Goal: Transaction & Acquisition: Purchase product/service

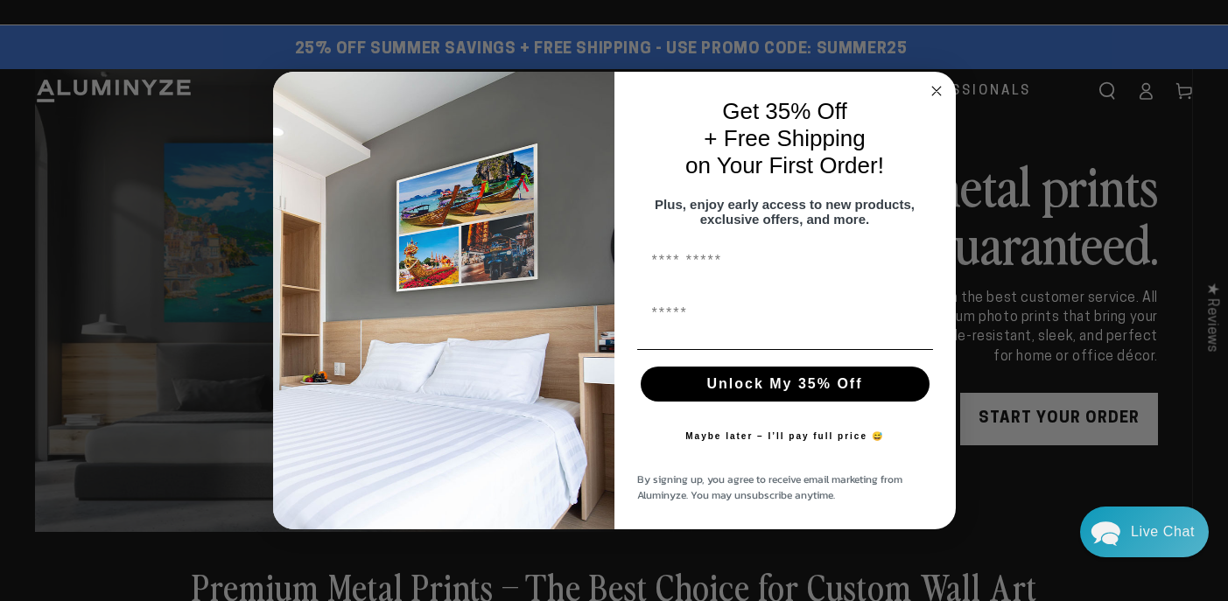
click at [938, 83] on circle "Close dialog" at bounding box center [936, 91] width 20 height 20
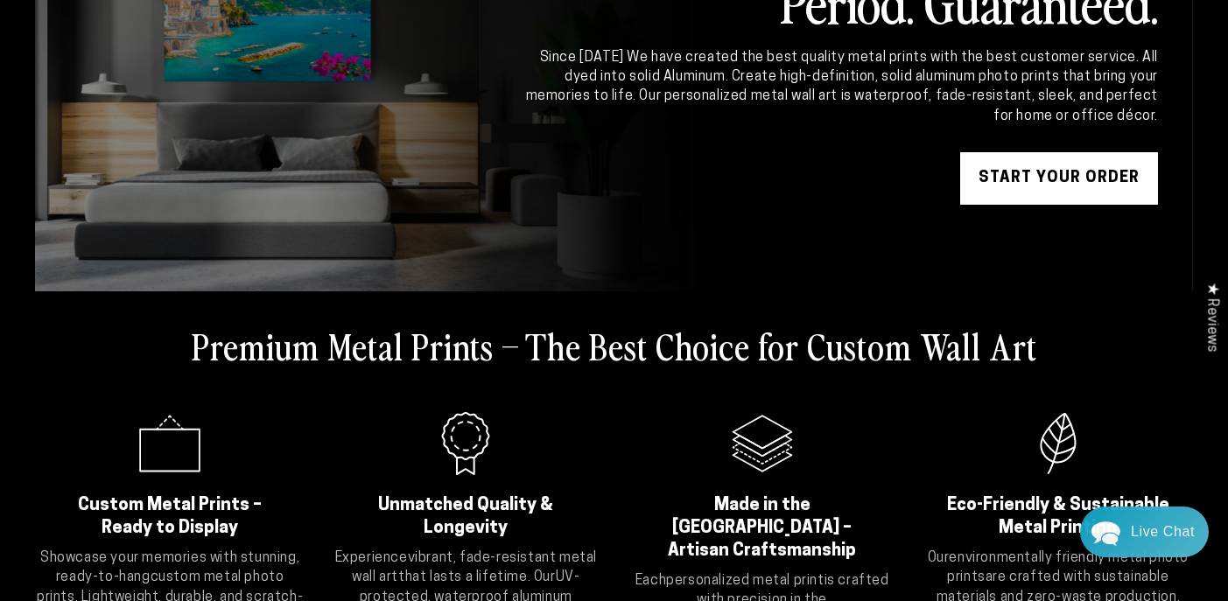
scroll to position [249, 0]
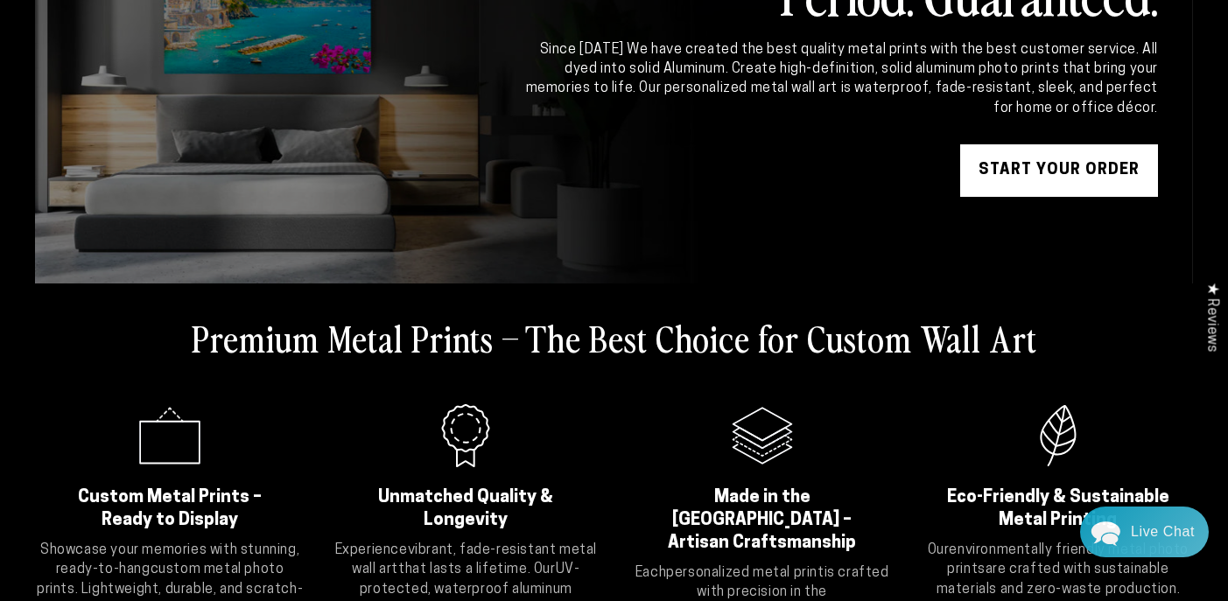
click at [1064, 184] on link "START YOUR Order" at bounding box center [1059, 170] width 198 height 53
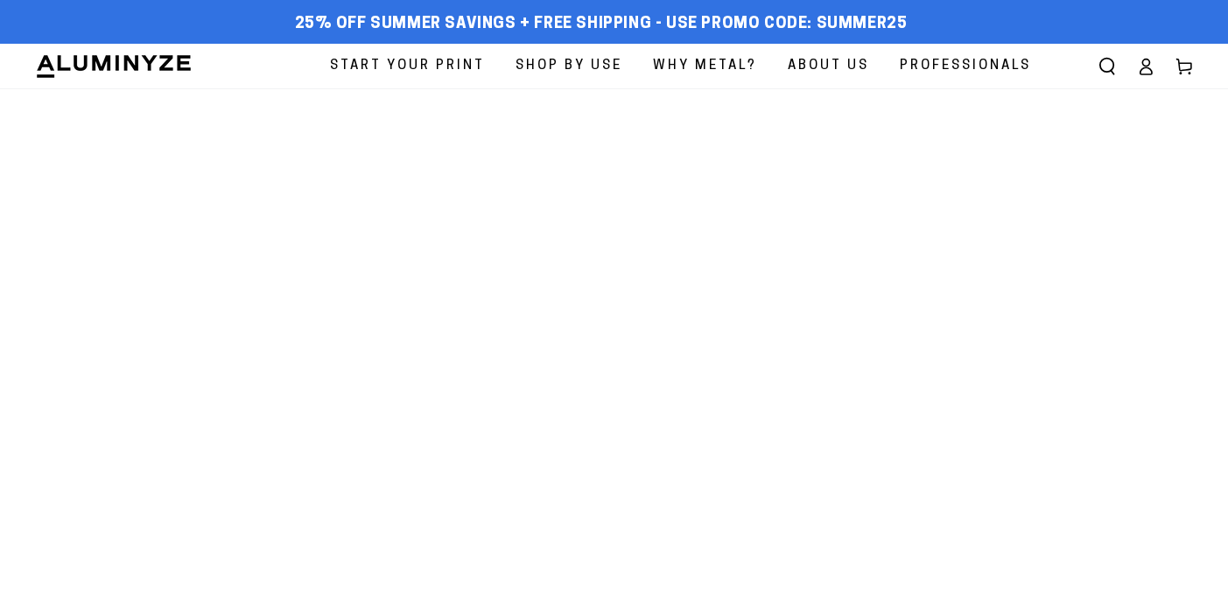
click at [420, 67] on span "Start Your Print" at bounding box center [407, 66] width 155 height 24
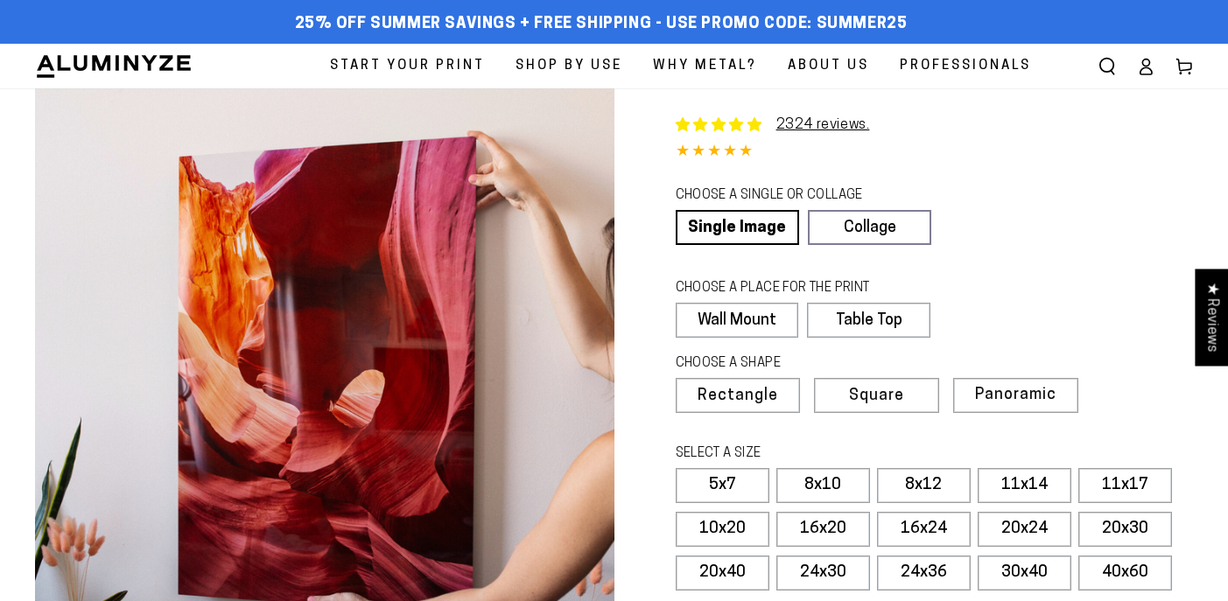
select select "**********"
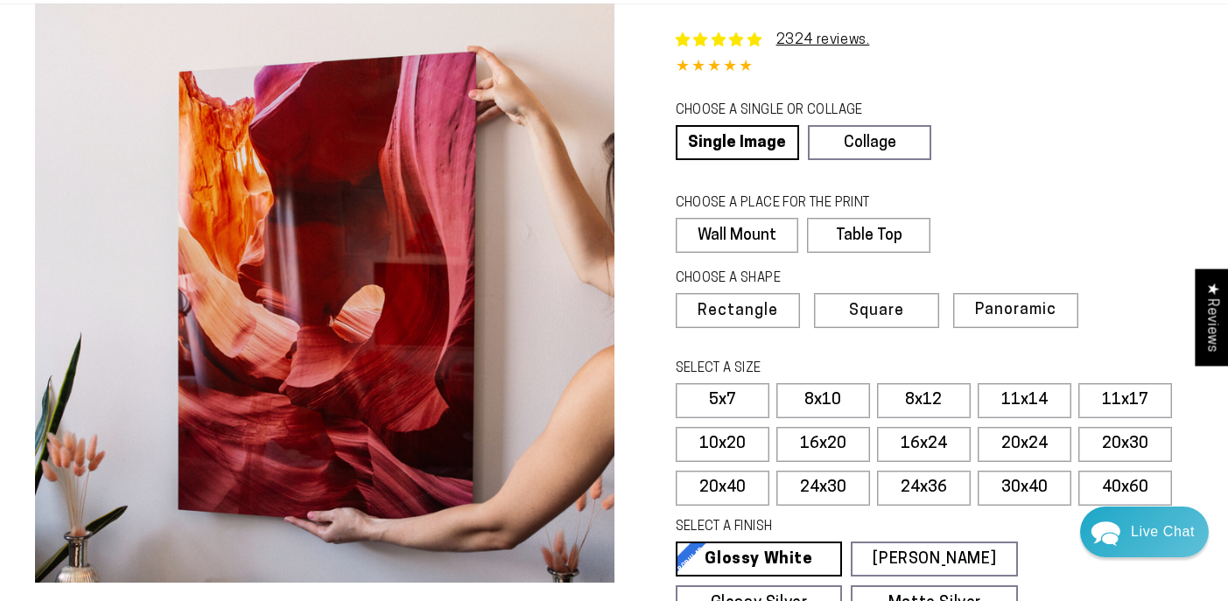
scroll to position [86, 0]
click at [885, 304] on span "Square" at bounding box center [875, 311] width 53 height 16
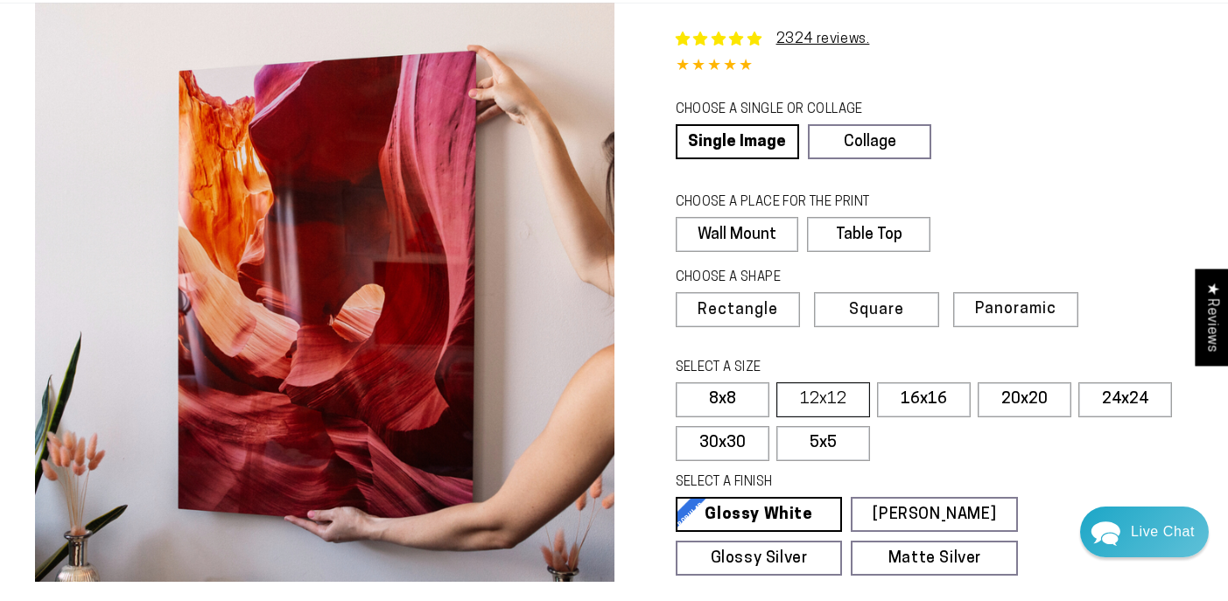
click at [824, 398] on label "12x12" at bounding box center [823, 400] width 94 height 35
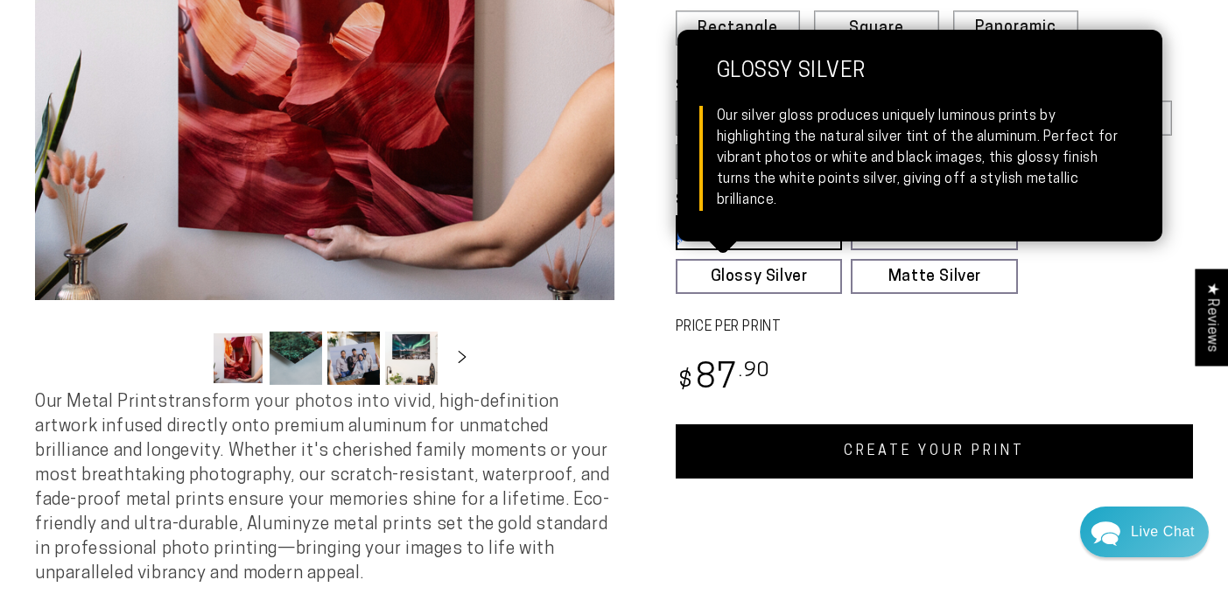
scroll to position [374, 0]
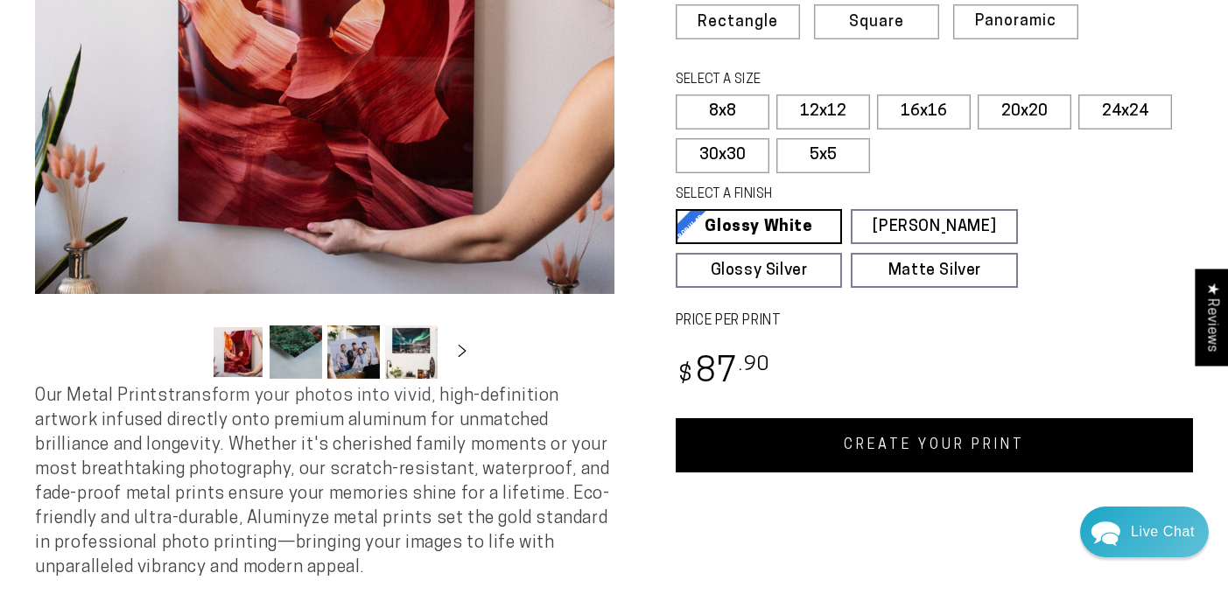
click at [900, 453] on link "CREATE YOUR PRINT" at bounding box center [935, 445] width 518 height 54
